Goal: Information Seeking & Learning: Learn about a topic

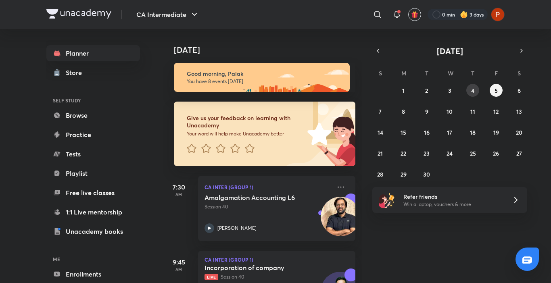
click at [469, 88] on button "4" at bounding box center [472, 90] width 13 height 13
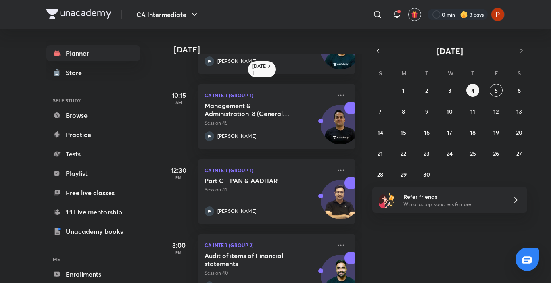
scroll to position [200, 0]
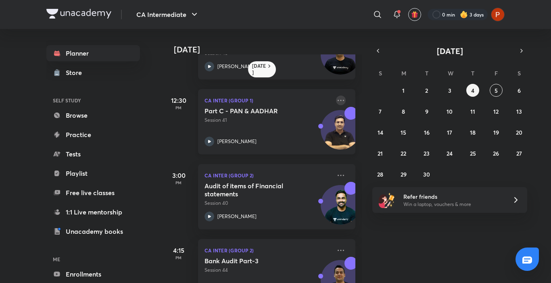
click at [336, 98] on icon at bounding box center [341, 101] width 10 height 10
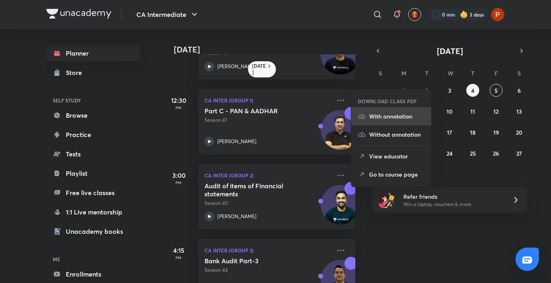
click at [400, 114] on p "With annotation" at bounding box center [397, 116] width 56 height 8
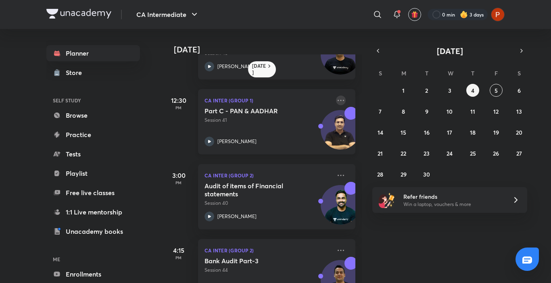
click at [336, 96] on icon at bounding box center [341, 101] width 10 height 10
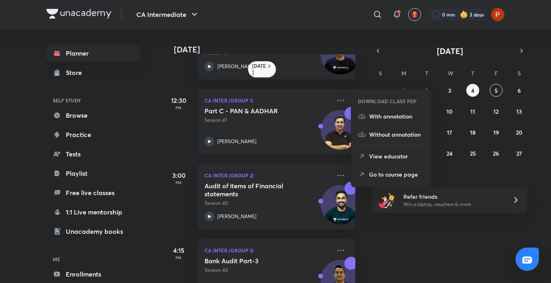
click at [212, 141] on icon at bounding box center [209, 142] width 10 height 10
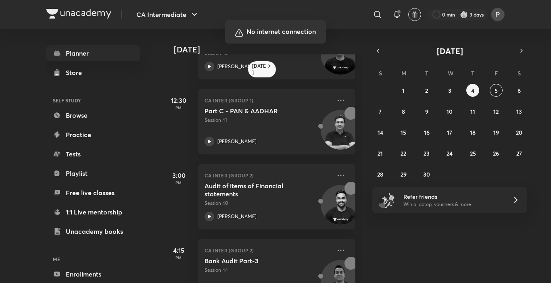
scroll to position [200, 0]
